Goal: Information Seeking & Learning: Understand process/instructions

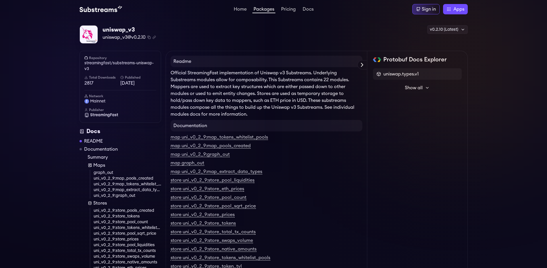
click at [267, 10] on link "Packages" at bounding box center [263, 10] width 23 height 6
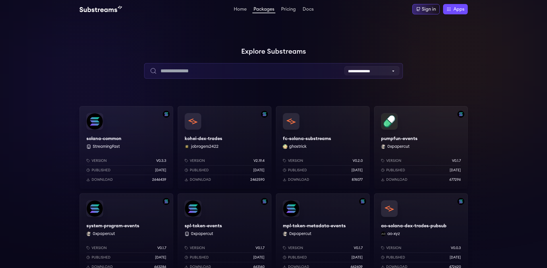
click at [188, 72] on input "text" at bounding box center [273, 71] width 259 height 16
type input "********"
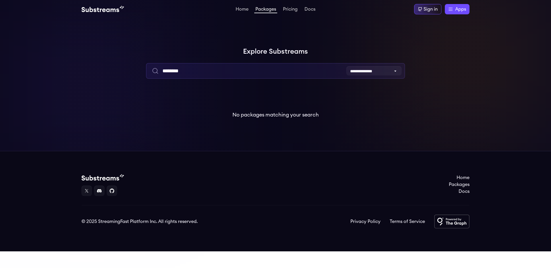
click at [227, 67] on input "********" at bounding box center [275, 71] width 259 height 16
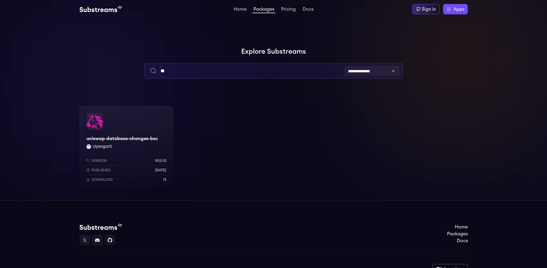
type input "*"
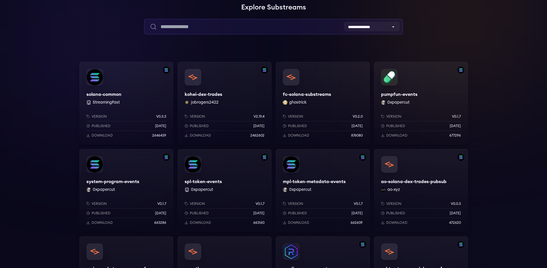
scroll to position [35, 0]
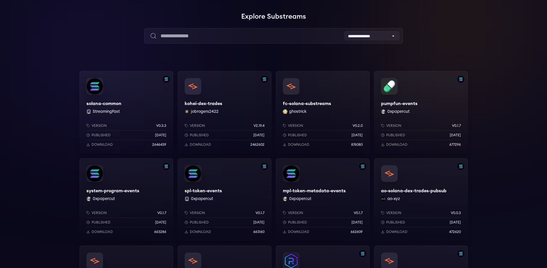
click at [411, 101] on div "pumpfun-events 0xpapercut Version v0.1.7 Published 10 months ago Download 677296" at bounding box center [421, 112] width 94 height 83
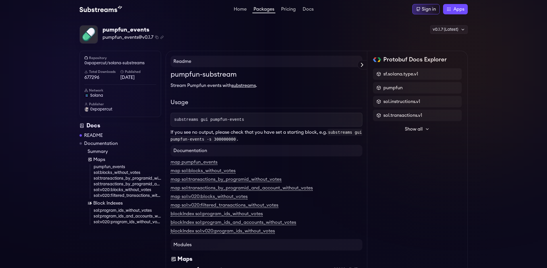
click at [229, 137] on code "substreams gui pumpfun-events -s 300000000" at bounding box center [267, 136] width 192 height 14
click at [238, 134] on p "If you see no output, please check that you have set a starting block, e.g. sub…" at bounding box center [267, 136] width 192 height 14
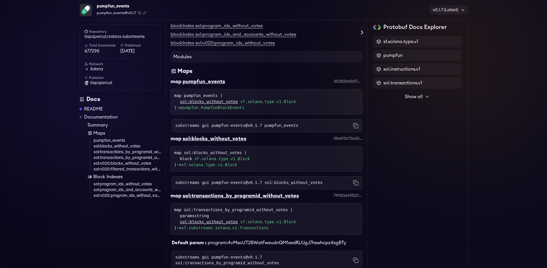
scroll to position [188, 0]
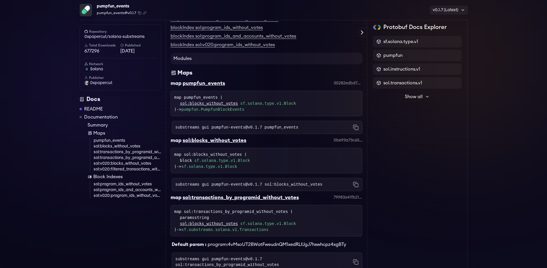
click at [239, 128] on code "substreams gui pumpfun-events@v0.1.7 pumpfun_events" at bounding box center [236, 128] width 123 height 6
click at [245, 128] on code "substreams gui pumpfun-events@v0.1.7 pumpfun_events" at bounding box center [236, 128] width 123 height 6
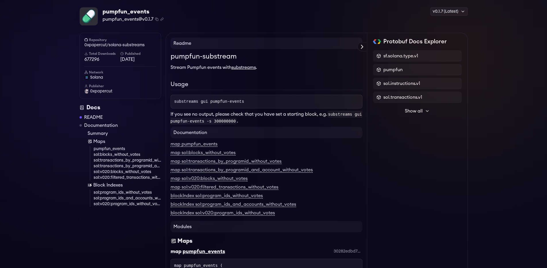
scroll to position [0, 0]
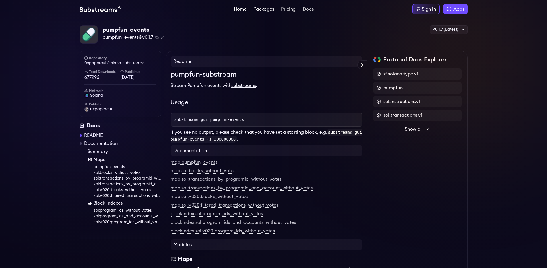
click at [239, 9] on link "Home" at bounding box center [240, 10] width 15 height 6
click at [189, 118] on span "substreams gui pumpfun-events" at bounding box center [209, 119] width 70 height 5
copy span "substreams"
click at [245, 9] on link "Home" at bounding box center [240, 10] width 15 height 6
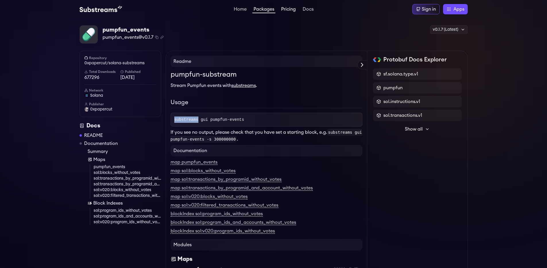
click at [287, 11] on link "Pricing" at bounding box center [288, 10] width 17 height 6
